Goal: Transaction & Acquisition: Purchase product/service

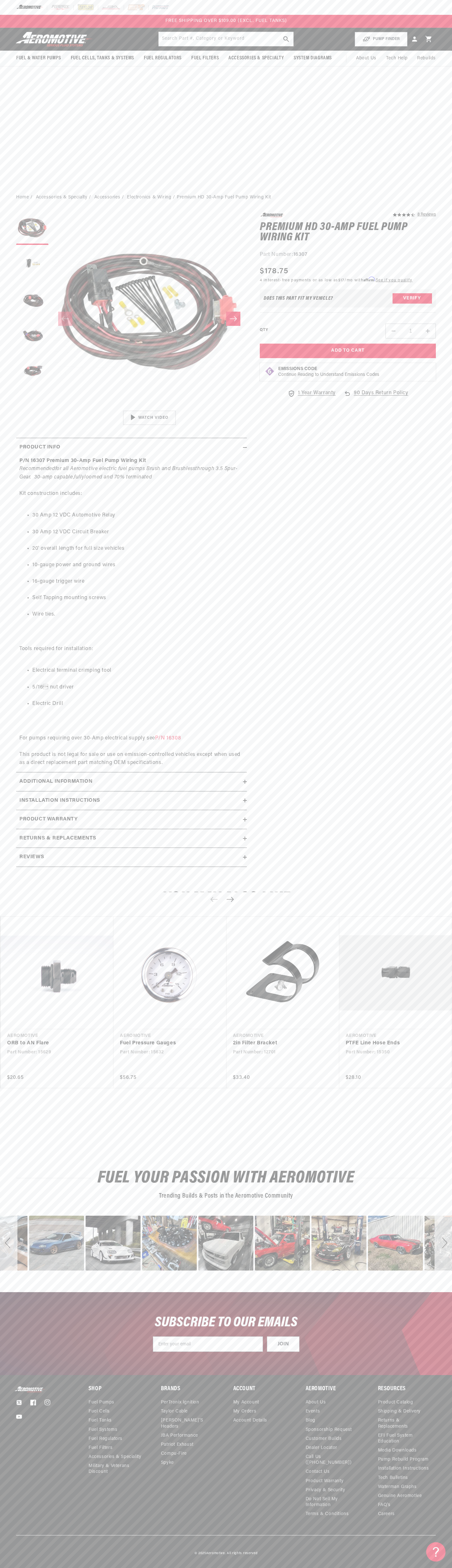
click at [4, 1] on div at bounding box center [226, 7] width 452 height 15
click at [437, 1342] on div "SUBSCRIBE TO OUR EMAILS JOIN Submit" at bounding box center [226, 1334] width 452 height 83
click at [51, 1563] on html "Skip to content Your cart Your cart is empty Loading... You may also like Subto…" at bounding box center [226, 784] width 452 height 1568
click at [19, 701] on div "P/N 16307 Premium 30-Amp Fuel Pump Wiring Kit Recommended for all Aeromotive el…" at bounding box center [132, 612] width 230 height 310
